Goal: Task Accomplishment & Management: Complete application form

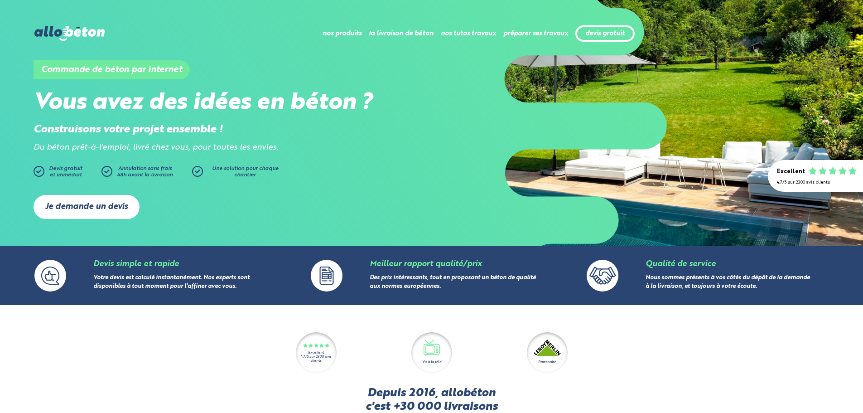
click at [114, 206] on link "Je demande un devis" at bounding box center [87, 207] width 106 height 24
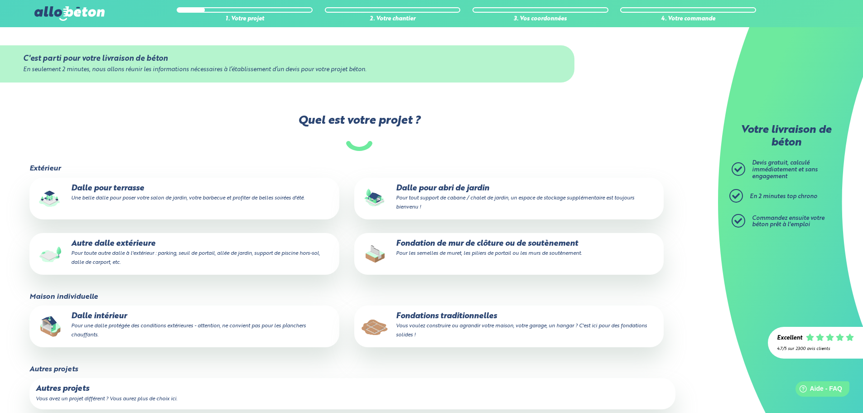
click at [235, 199] on small "Une belle dalle pour poser votre salon de jardin, votre barbecue et profiter de…" at bounding box center [187, 197] width 233 height 5
click at [0, 0] on input "Dalle pour terrasse Une belle dalle pour poser votre salon de jardin, votre bar…" at bounding box center [0, 0] width 0 height 0
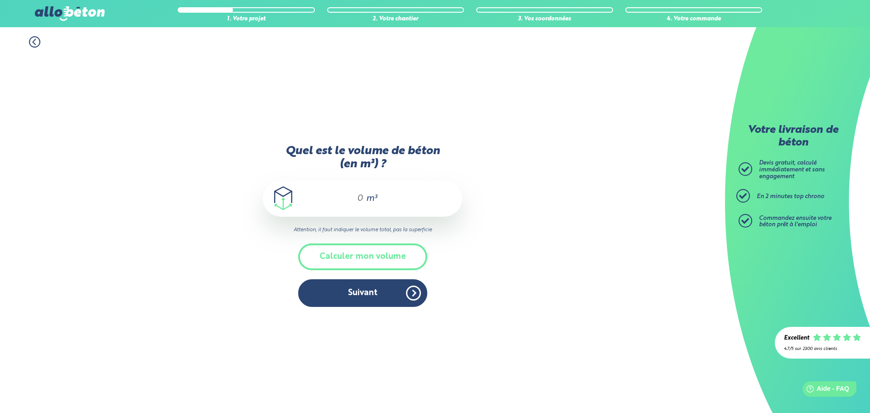
click at [363, 202] on div "m³" at bounding box center [362, 198] width 199 height 36
type input "2"
click at [394, 287] on button "Suivant" at bounding box center [362, 293] width 129 height 28
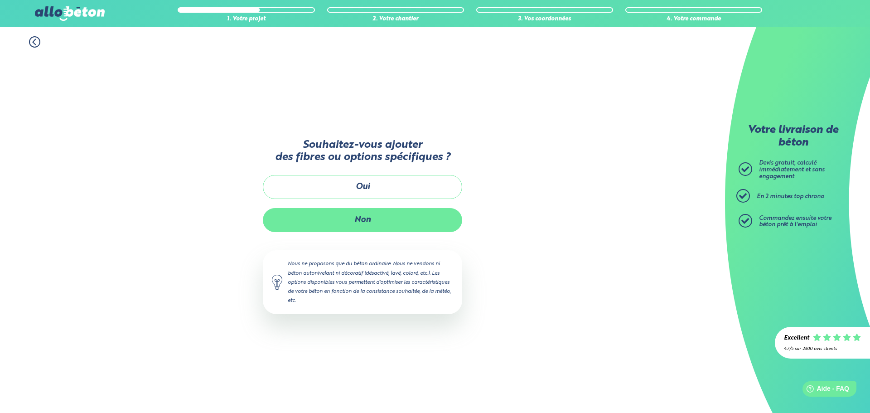
click at [375, 215] on button "Non" at bounding box center [362, 220] width 199 height 24
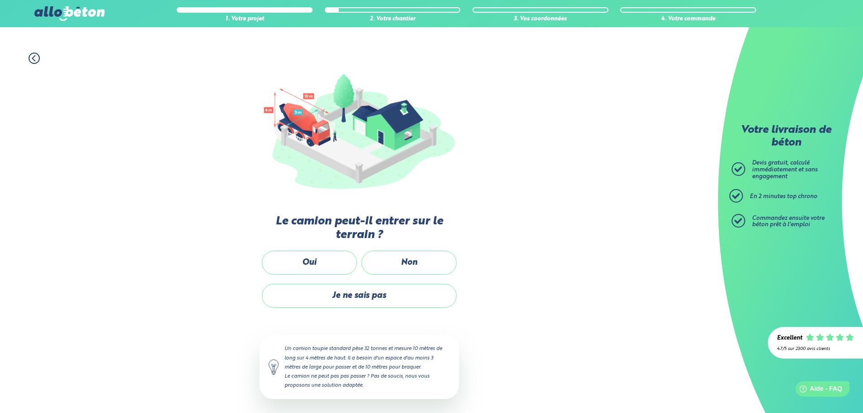
scroll to position [60, 0]
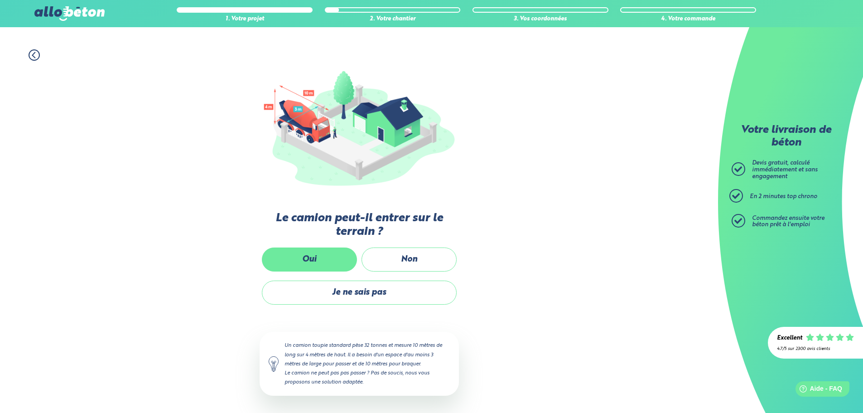
click at [322, 259] on label "Oui" at bounding box center [309, 259] width 95 height 24
click at [0, 0] on input "Oui" at bounding box center [0, 0] width 0 height 0
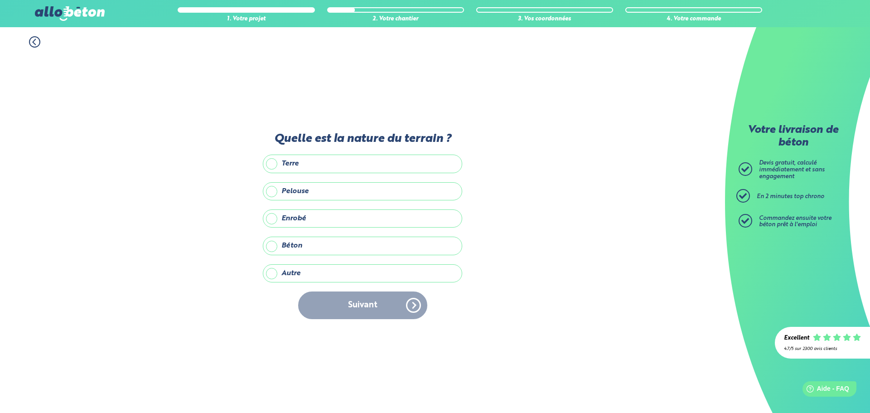
click at [268, 169] on label "Terre" at bounding box center [362, 164] width 199 height 18
click at [0, 0] on input "Terre" at bounding box center [0, 0] width 0 height 0
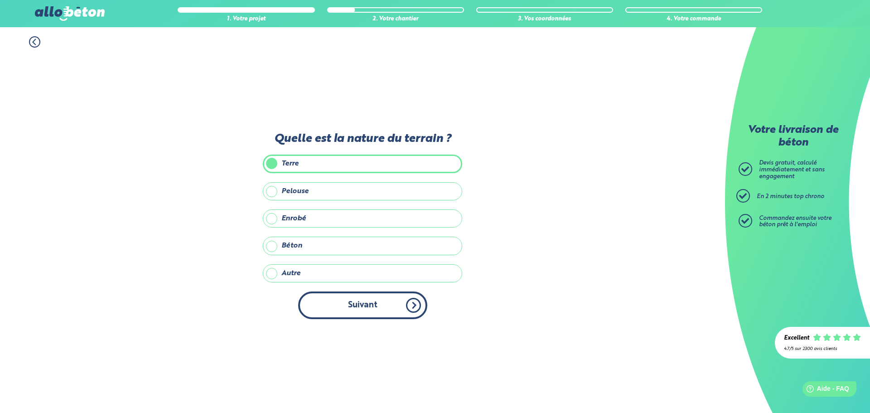
click at [339, 297] on button "Suivant" at bounding box center [362, 305] width 129 height 28
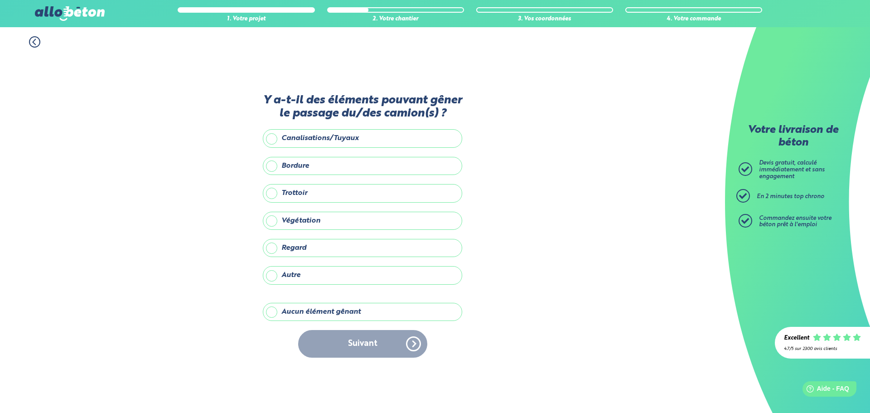
click at [271, 308] on label "Aucun élément gênant" at bounding box center [362, 312] width 199 height 18
click at [0, 0] on input "Aucun élément gênant" at bounding box center [0, 0] width 0 height 0
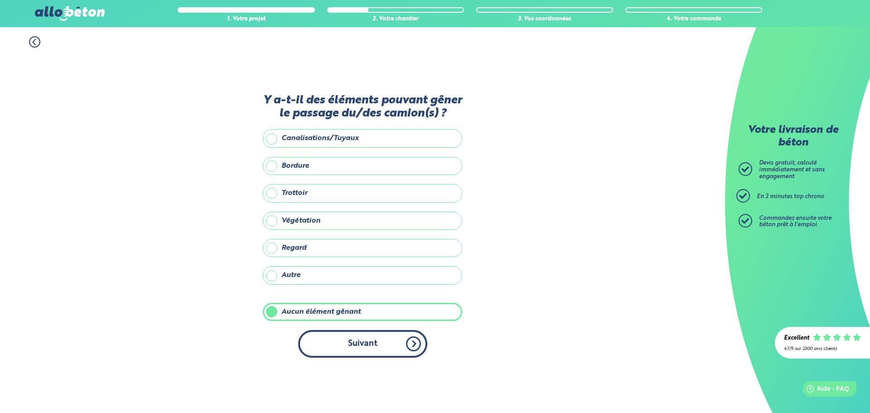
click at [335, 338] on button "Suivant" at bounding box center [362, 344] width 129 height 28
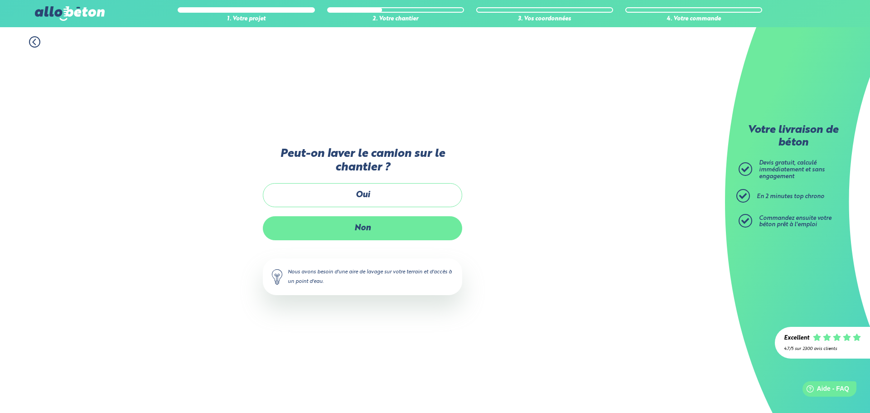
click at [369, 231] on label "Non" at bounding box center [362, 228] width 199 height 24
click at [0, 0] on input "Non" at bounding box center [0, 0] width 0 height 0
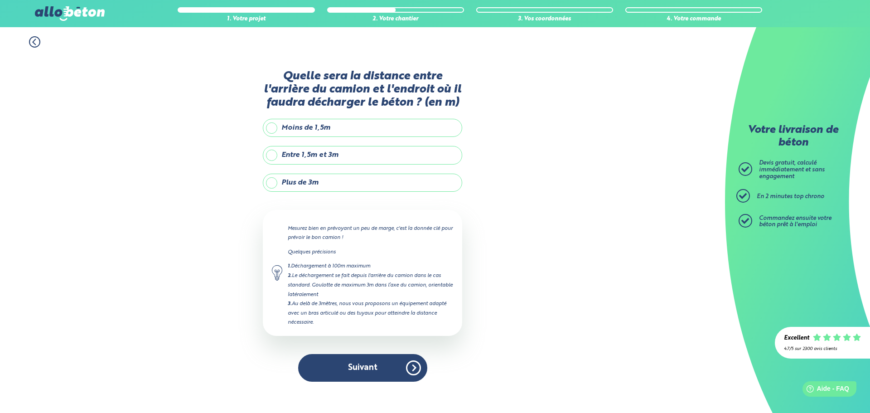
click at [270, 159] on label "Entre 1,5m et 3m" at bounding box center [362, 155] width 199 height 18
click at [0, 0] on input "Entre 1,5m et 3m" at bounding box center [0, 0] width 0 height 0
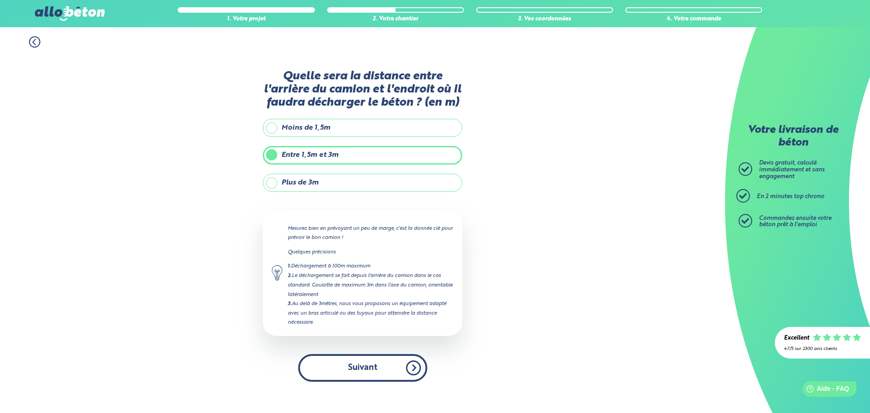
click at [373, 361] on button "Suivant" at bounding box center [362, 368] width 129 height 28
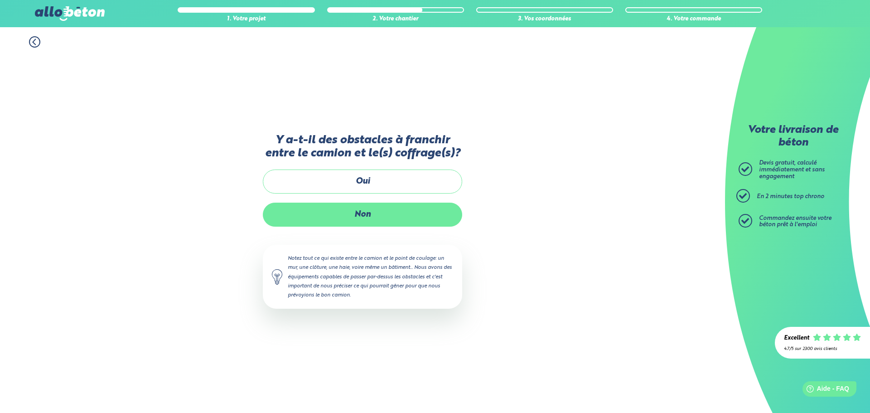
click at [373, 219] on label "Non" at bounding box center [362, 215] width 199 height 24
click at [0, 0] on input "Non" at bounding box center [0, 0] width 0 height 0
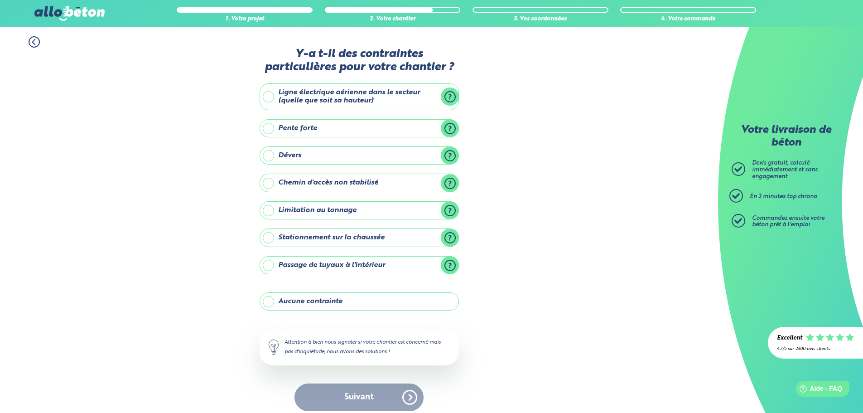
click at [267, 300] on label "Aucune contrainte" at bounding box center [359, 301] width 199 height 18
click at [0, 0] on input "Aucune contrainte" at bounding box center [0, 0] width 0 height 0
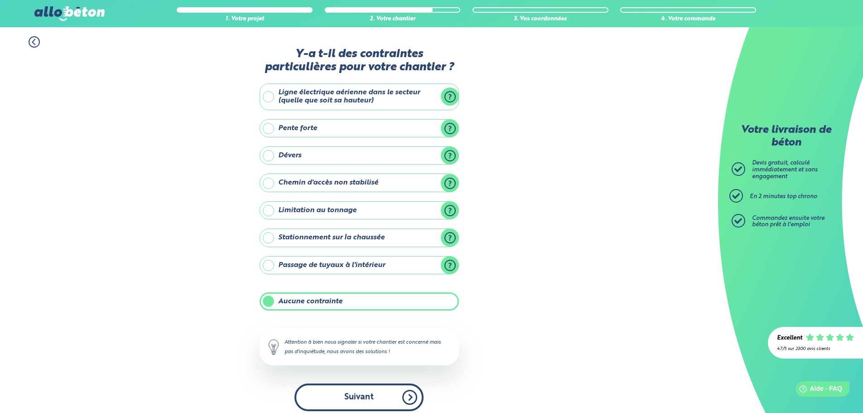
click at [356, 389] on button "Suivant" at bounding box center [359, 397] width 129 height 28
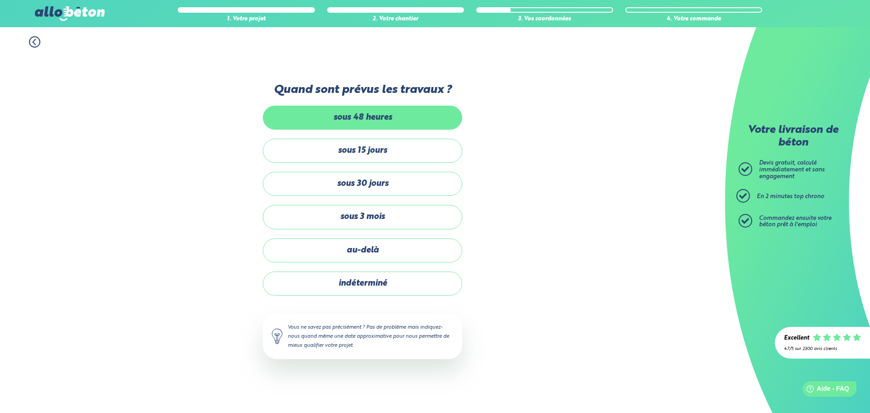
click at [369, 122] on label "sous 48 heures" at bounding box center [362, 118] width 199 height 24
click at [0, 0] on input "sous 48 heures" at bounding box center [0, 0] width 0 height 0
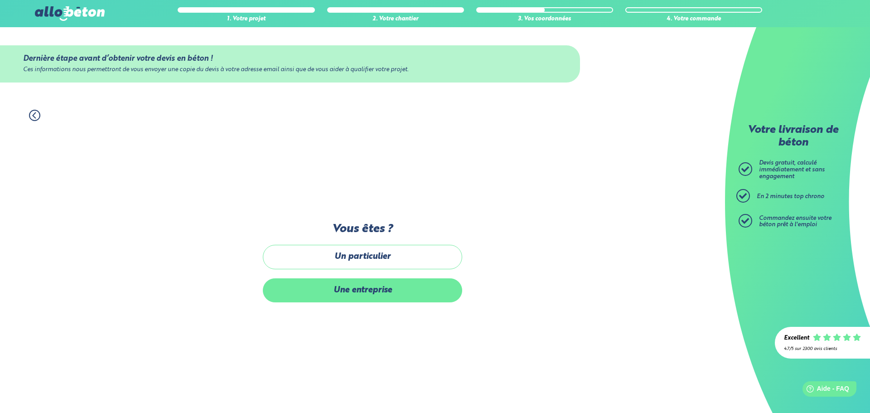
click at [379, 293] on label "Une entreprise" at bounding box center [362, 290] width 199 height 24
click at [0, 0] on input "Une entreprise" at bounding box center [0, 0] width 0 height 0
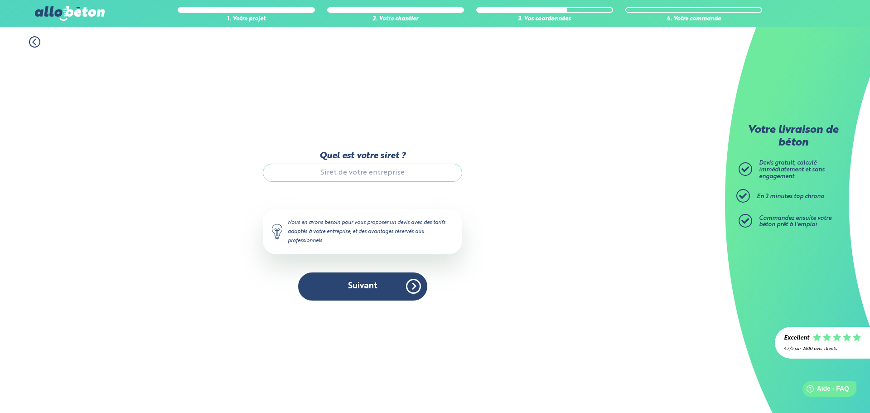
click at [361, 177] on input "Quel est votre siret ?" at bounding box center [362, 173] width 199 height 18
